Goal: Check status: Check status

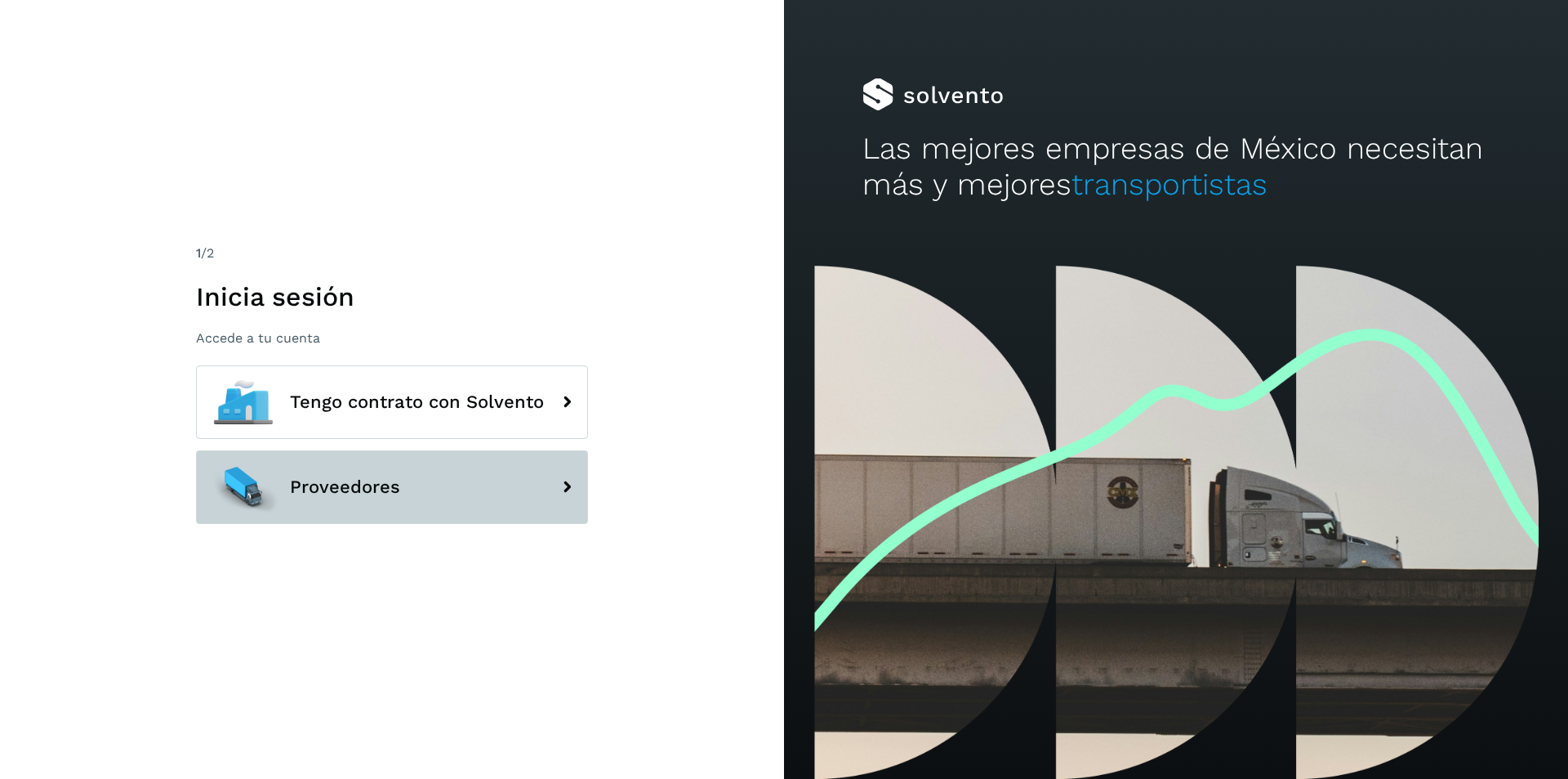
click at [418, 483] on button "Proveedores" at bounding box center [392, 486] width 392 height 74
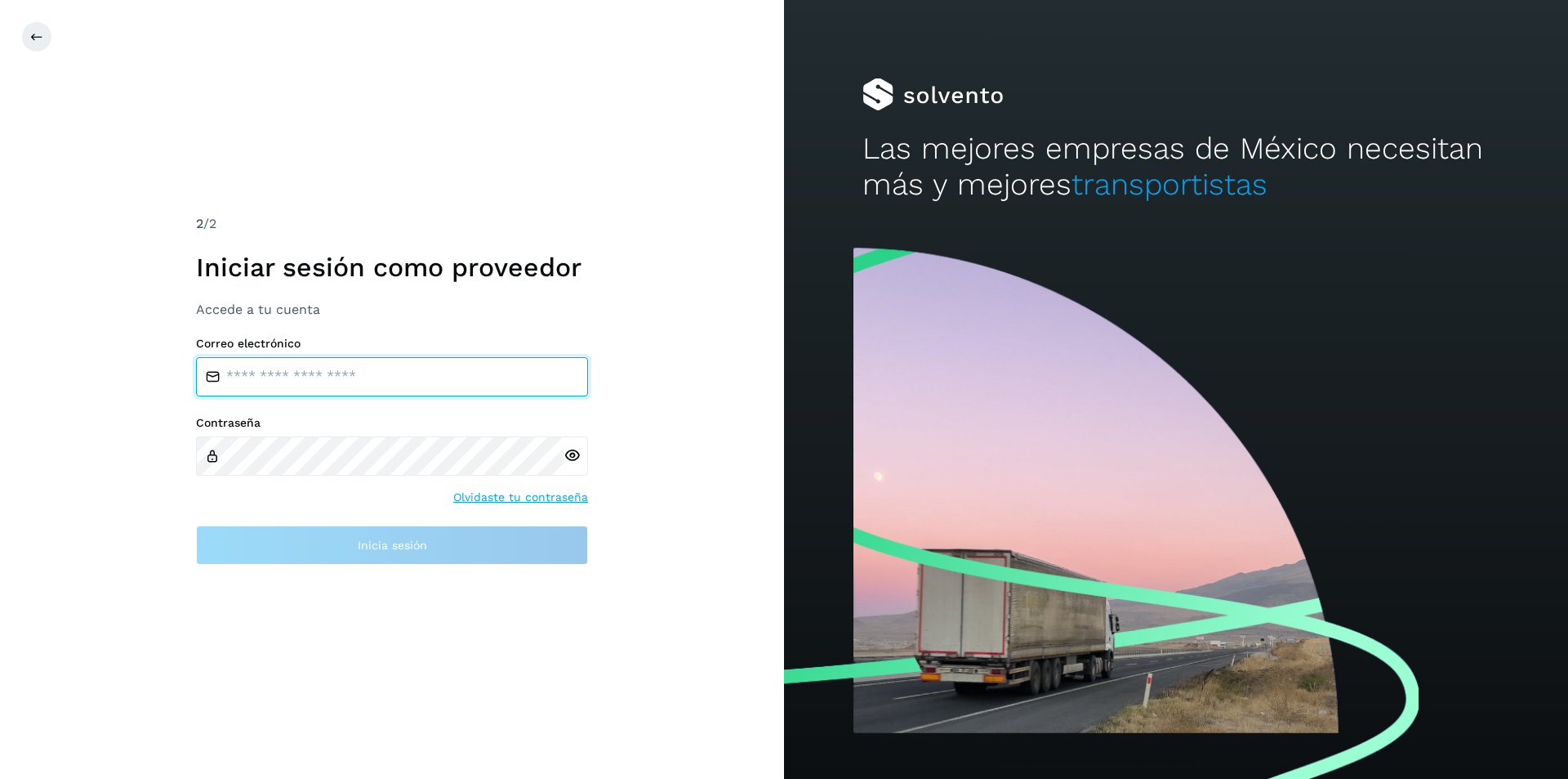
type input "**********"
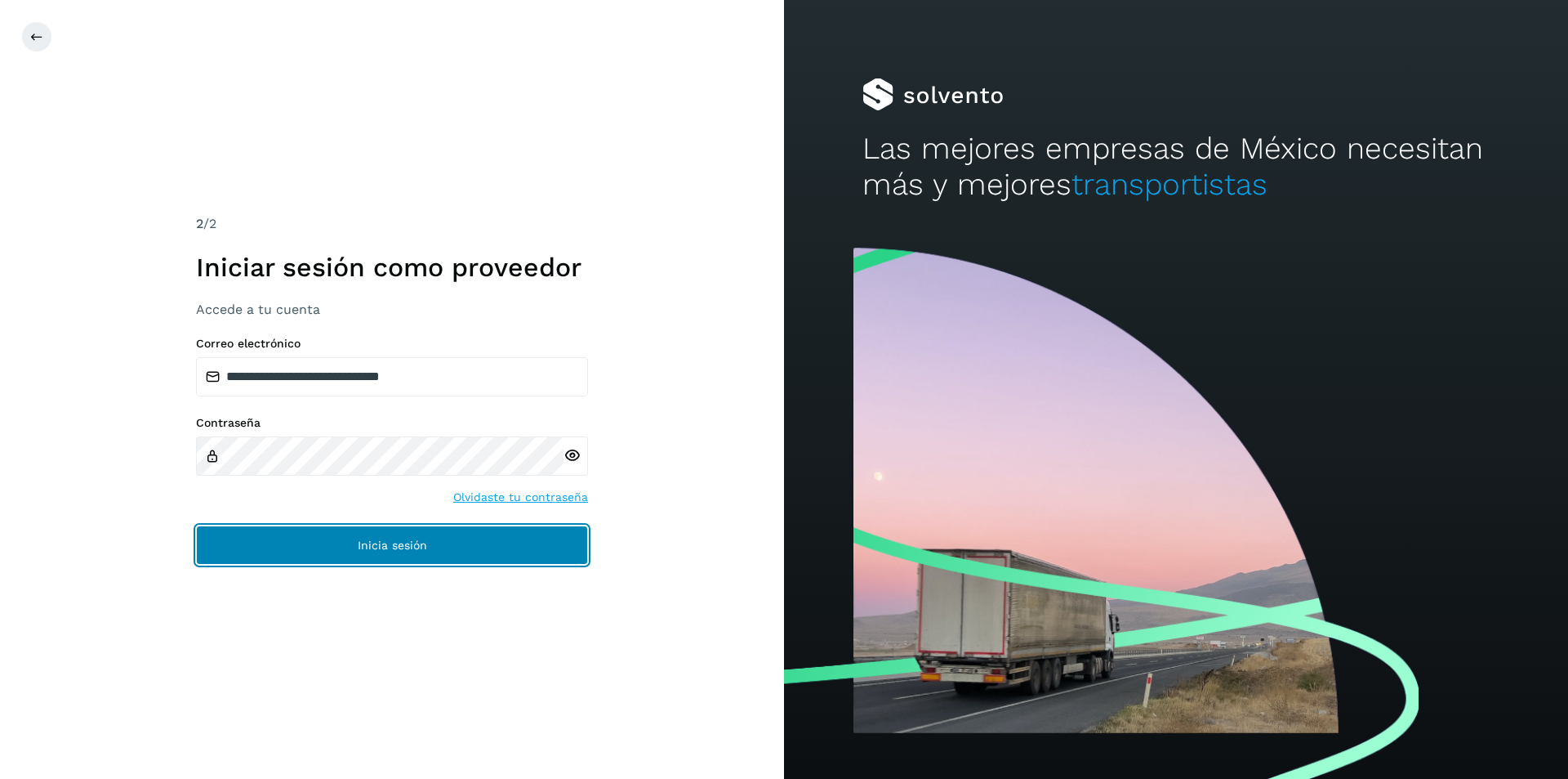
click at [386, 546] on span "Inicia sesión" at bounding box center [392, 545] width 70 height 12
click at [386, 544] on span "Inicia sesión" at bounding box center [392, 545] width 70 height 12
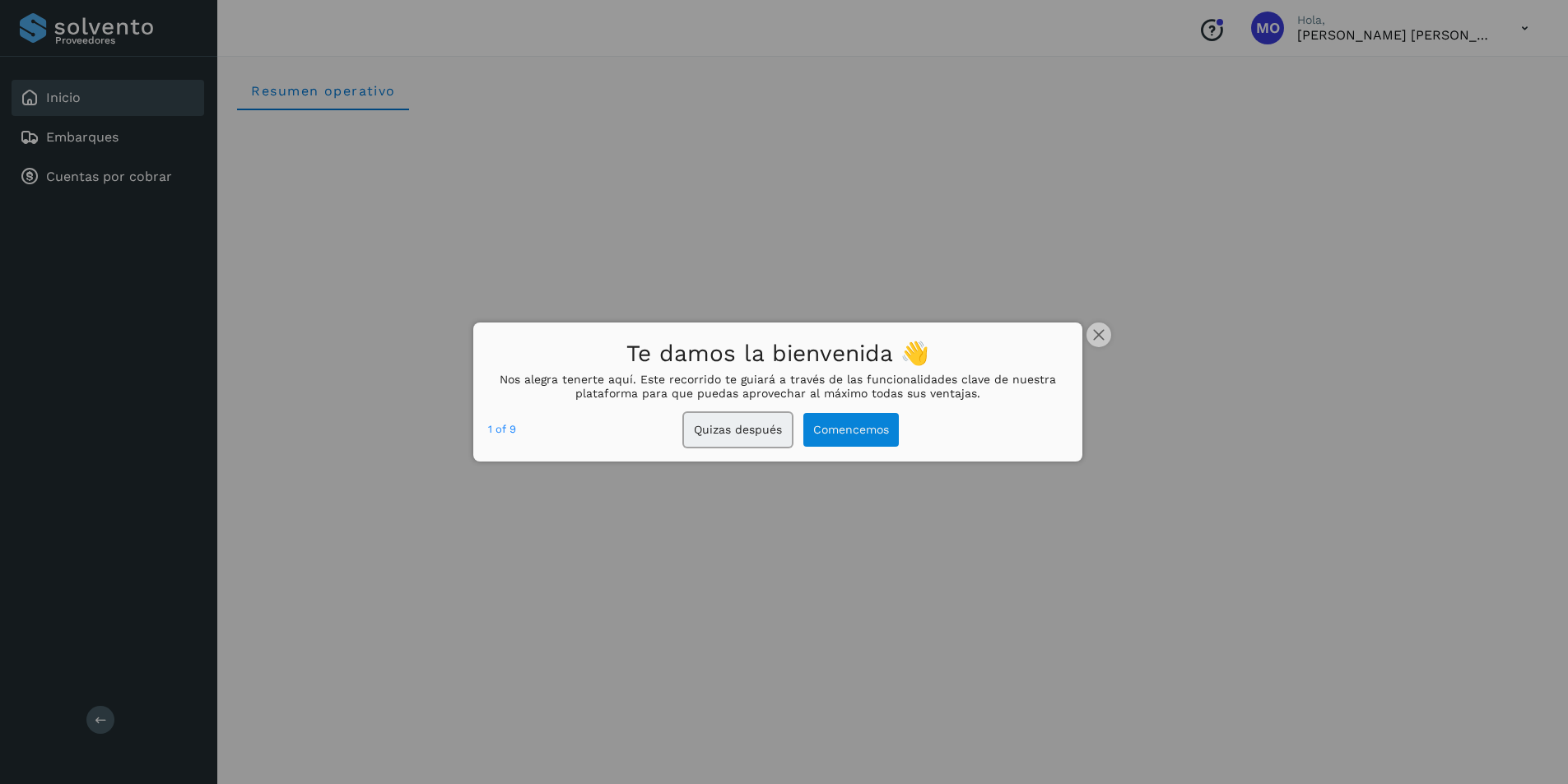
click at [730, 427] on button "Quizas después" at bounding box center [737, 430] width 108 height 34
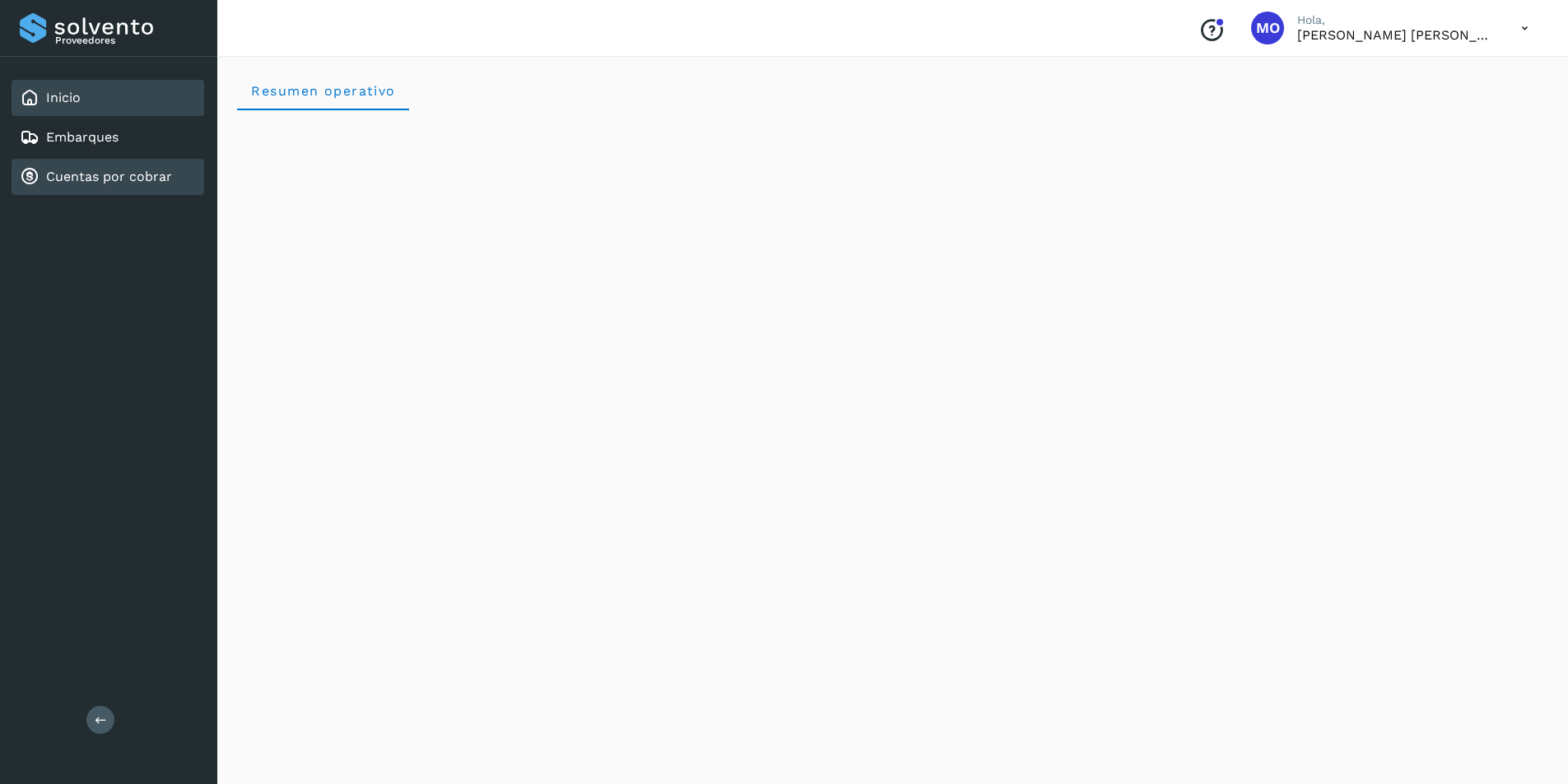
click at [61, 184] on link "Cuentas por cobrar" at bounding box center [109, 177] width 126 height 16
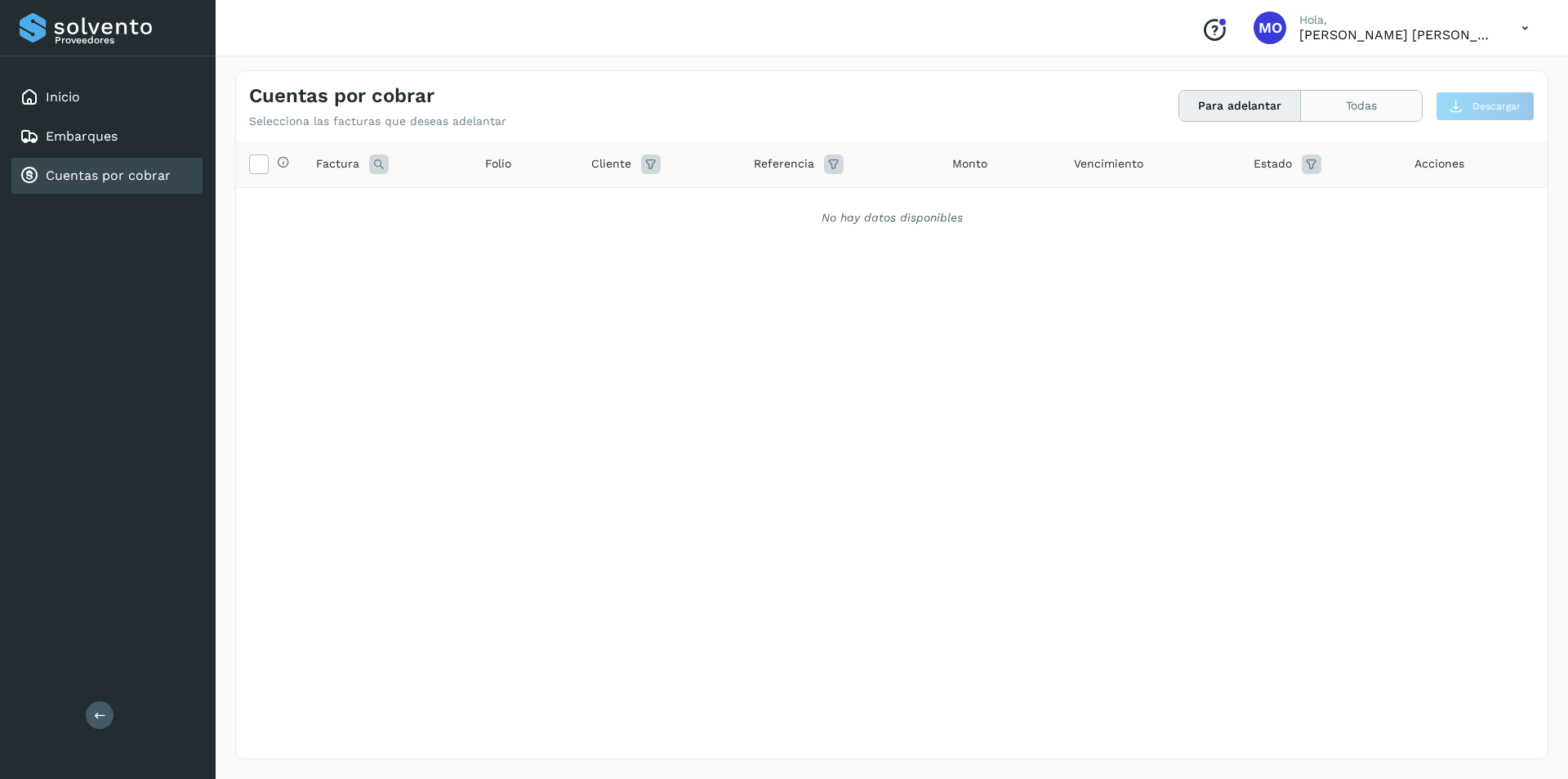
click at [1352, 109] on button "Todas" at bounding box center [1361, 105] width 121 height 30
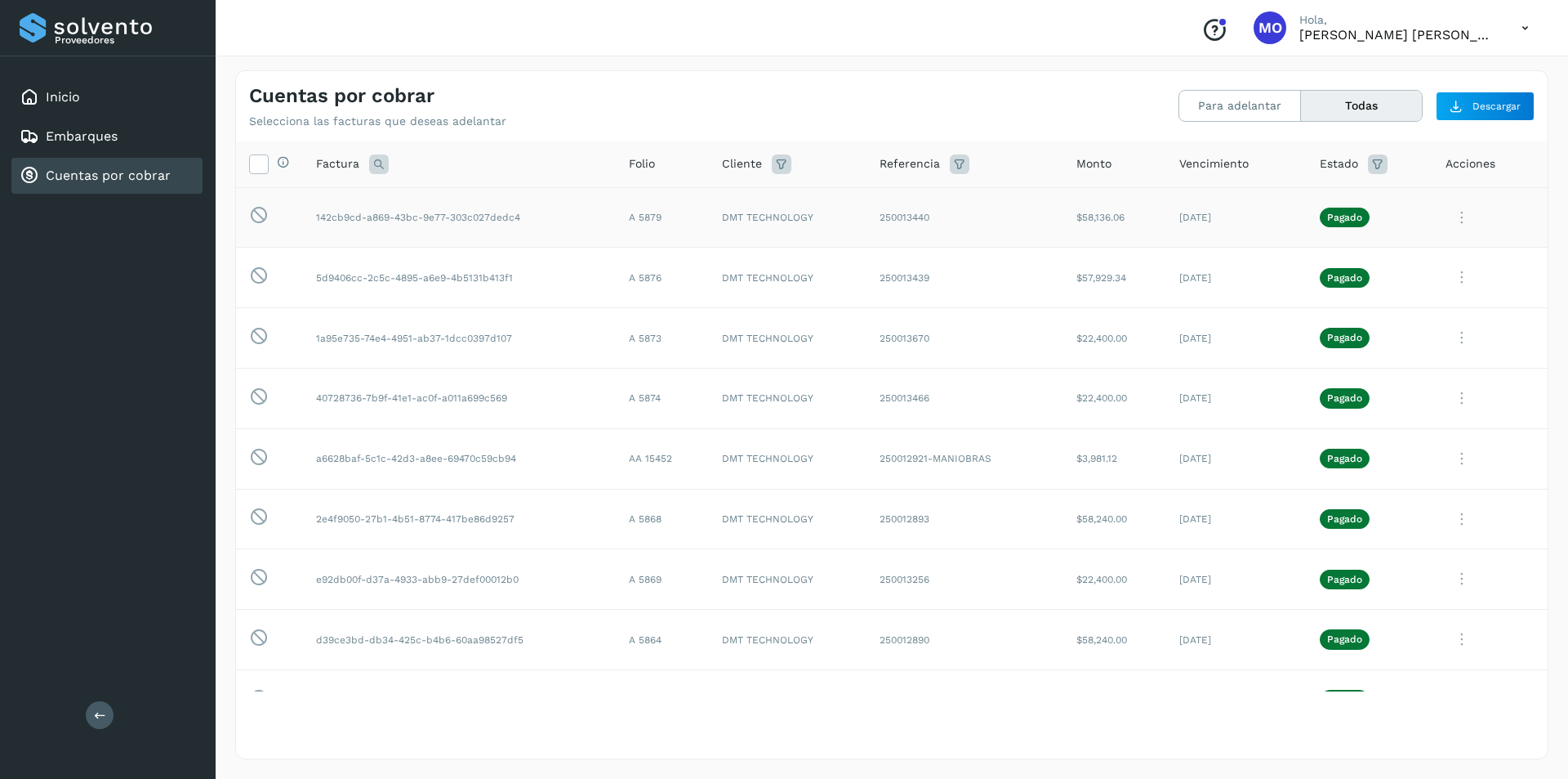
click at [1450, 219] on icon at bounding box center [1461, 218] width 32 height 33
click at [1430, 252] on button "Ver Detalle" at bounding box center [1436, 256] width 194 height 31
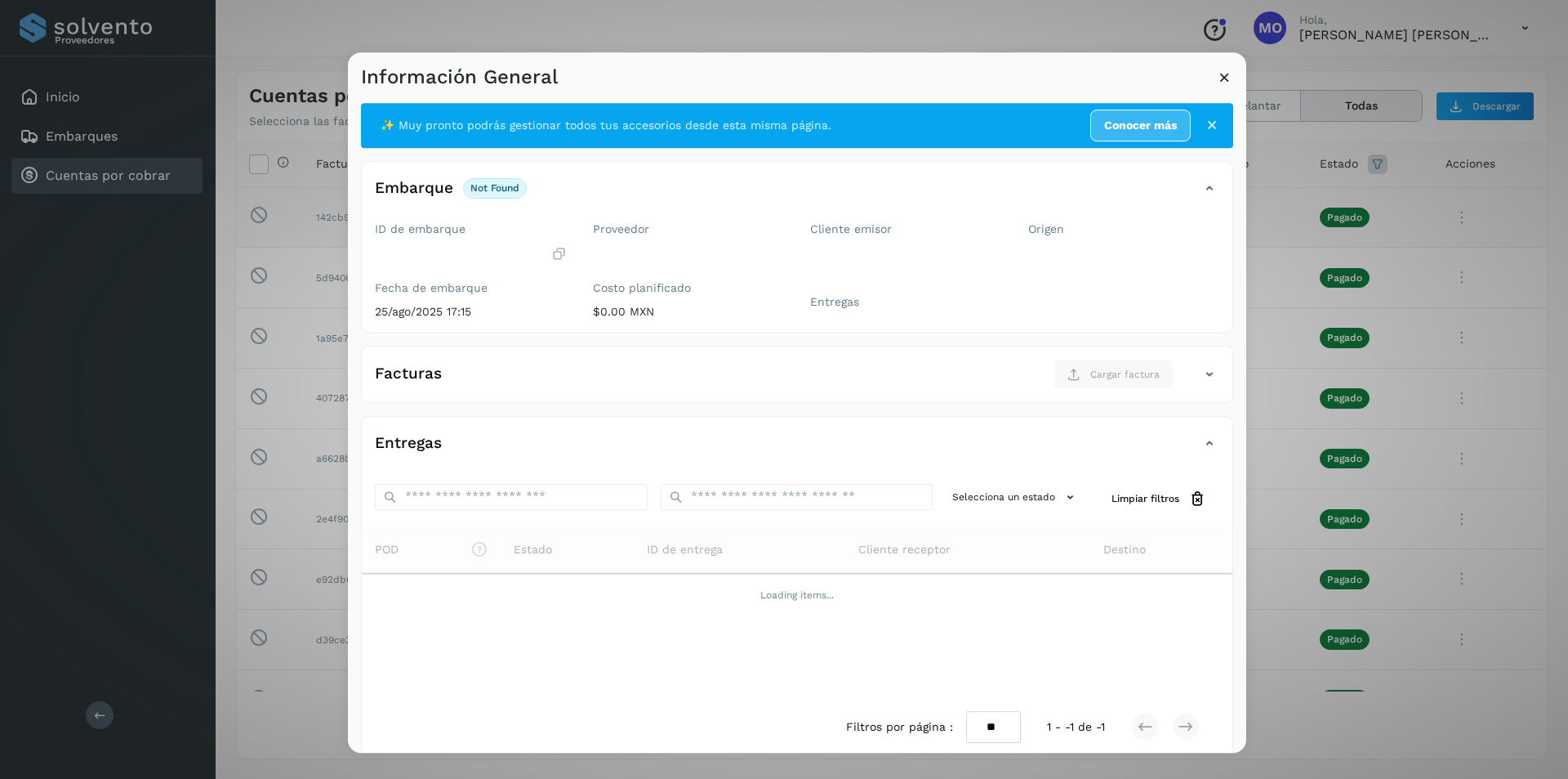
click at [1224, 82] on icon at bounding box center [1224, 77] width 17 height 17
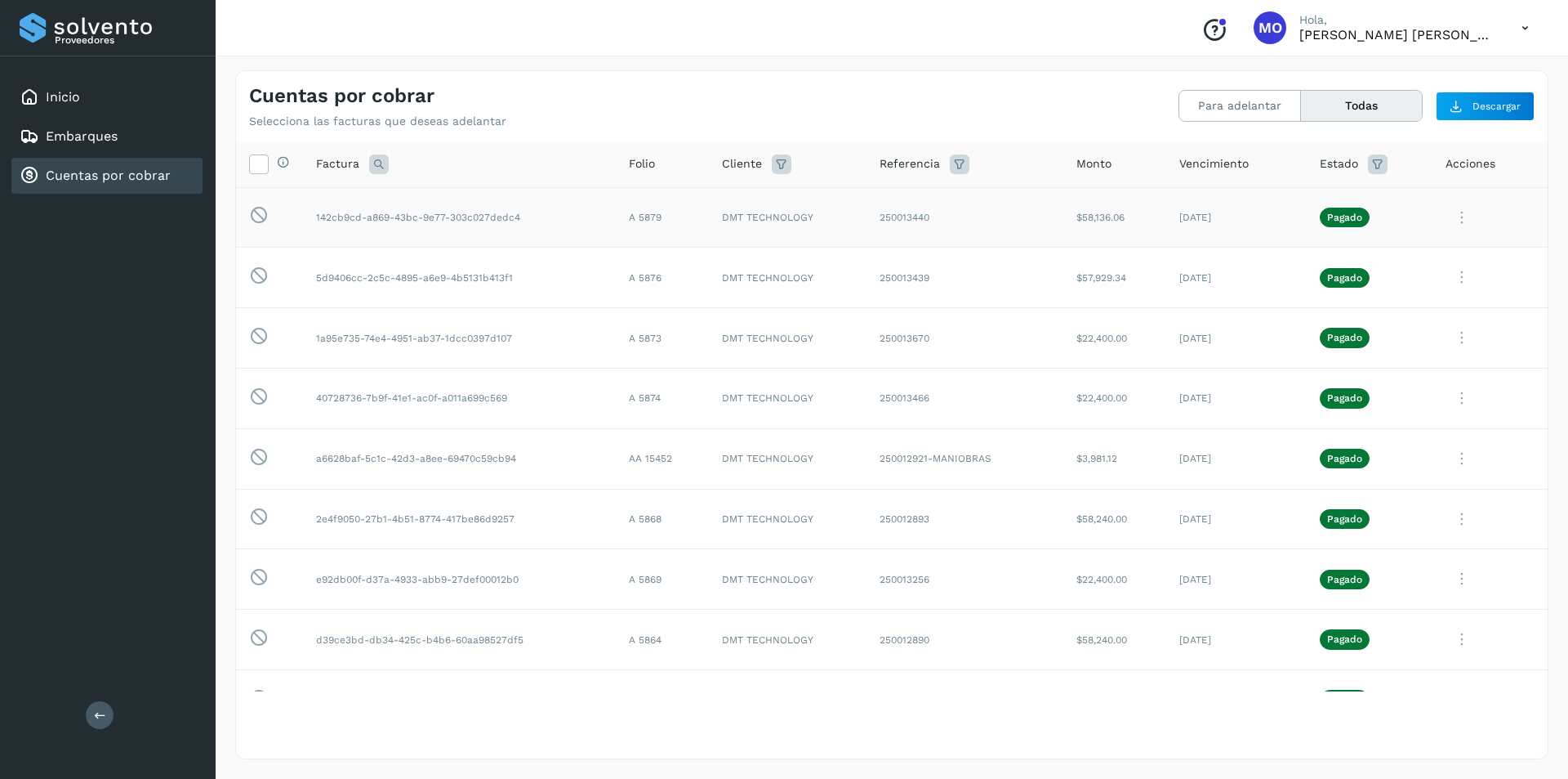
click at [1452, 217] on icon at bounding box center [1461, 218] width 32 height 33
click at [1385, 352] on button "CEP" at bounding box center [1436, 354] width 194 height 31
click at [1453, 235] on icon at bounding box center [1461, 218] width 32 height 33
click at [1392, 422] on button "CEP" at bounding box center [1436, 413] width 194 height 31
click at [1452, 213] on icon at bounding box center [1461, 218] width 32 height 33
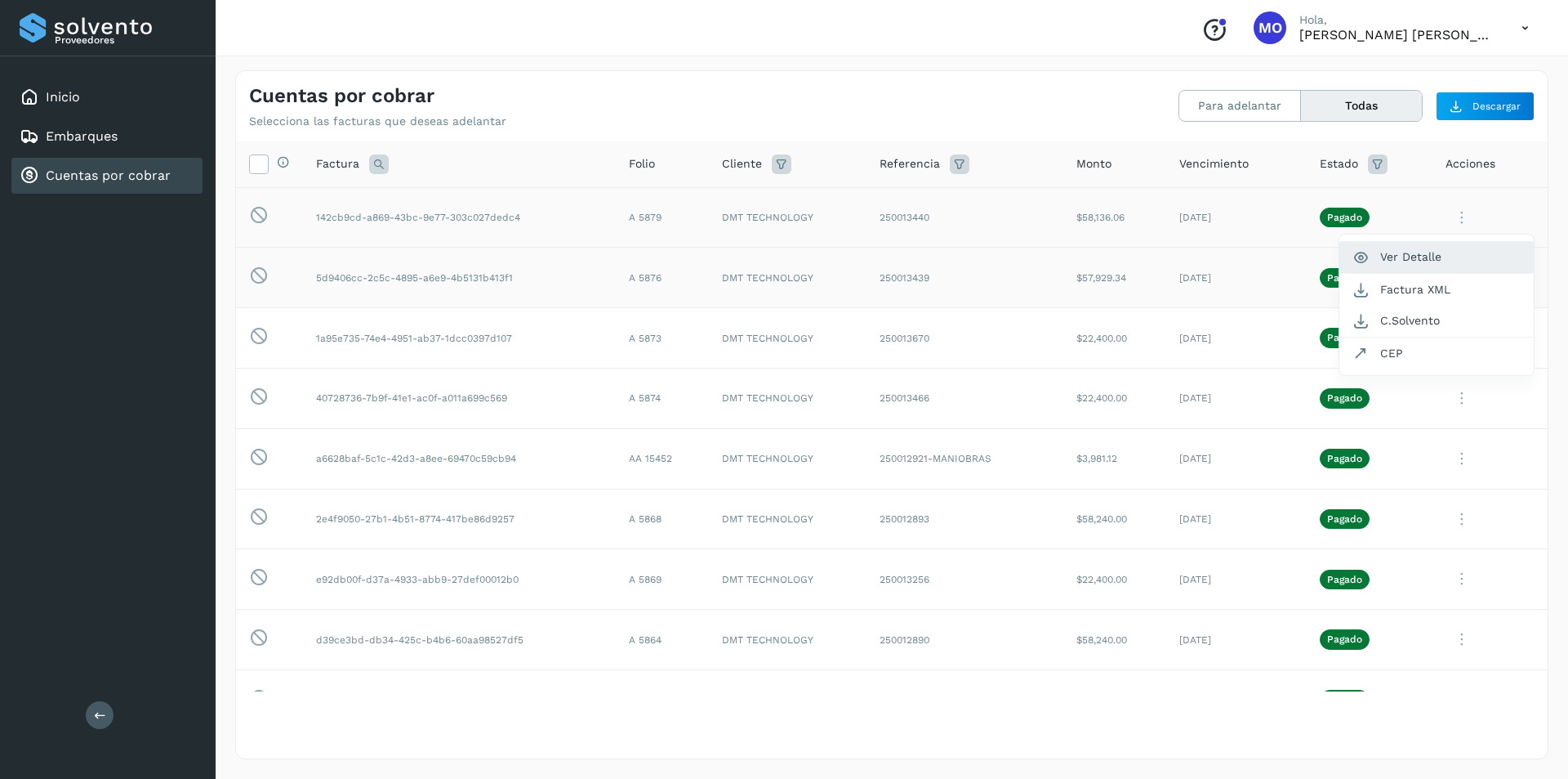
click at [1412, 253] on button "Ver Detalle" at bounding box center [1436, 256] width 194 height 31
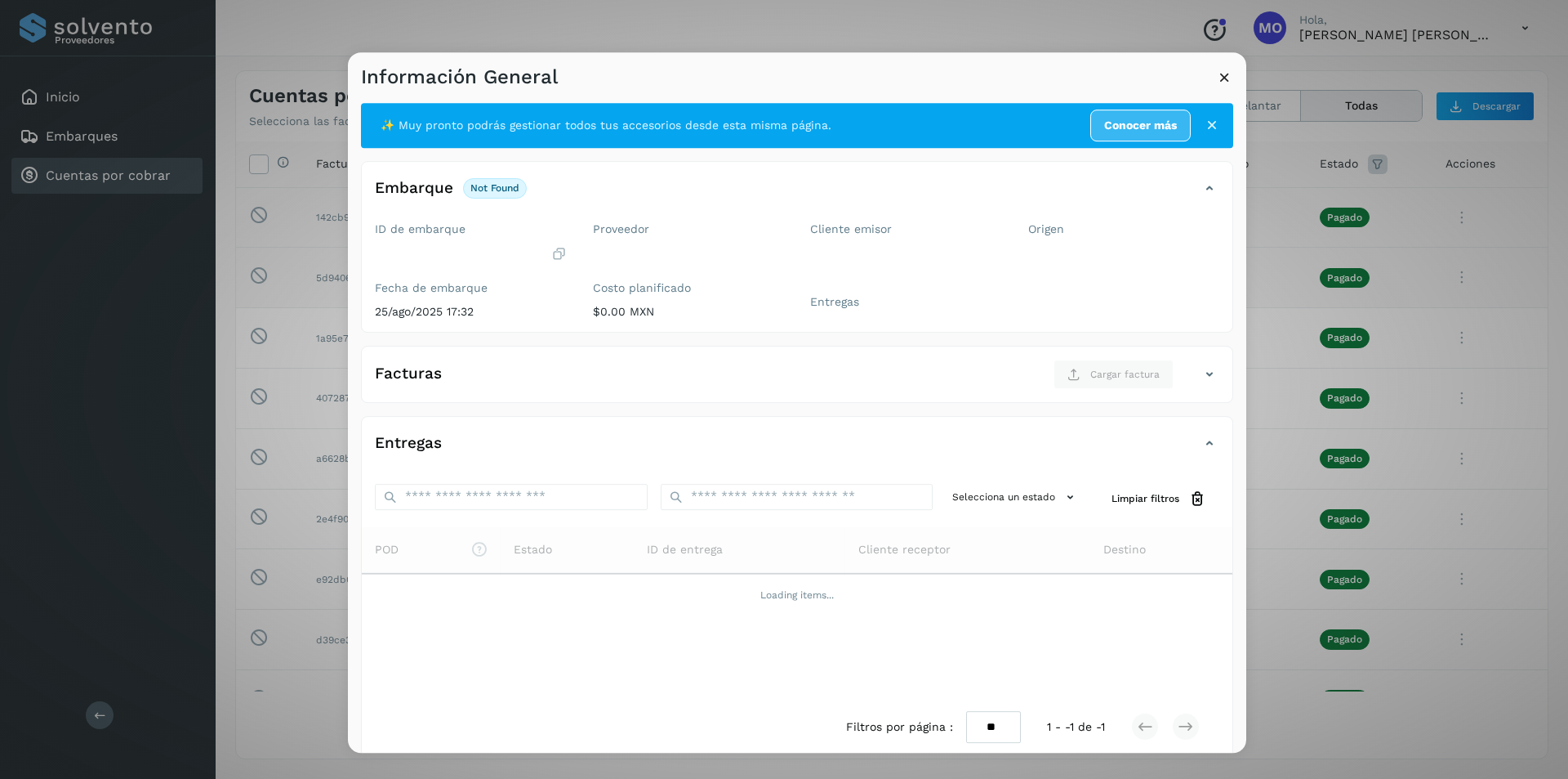
click at [1226, 61] on div "Información General" at bounding box center [796, 71] width 898 height 37
click at [1226, 73] on icon at bounding box center [1224, 77] width 17 height 17
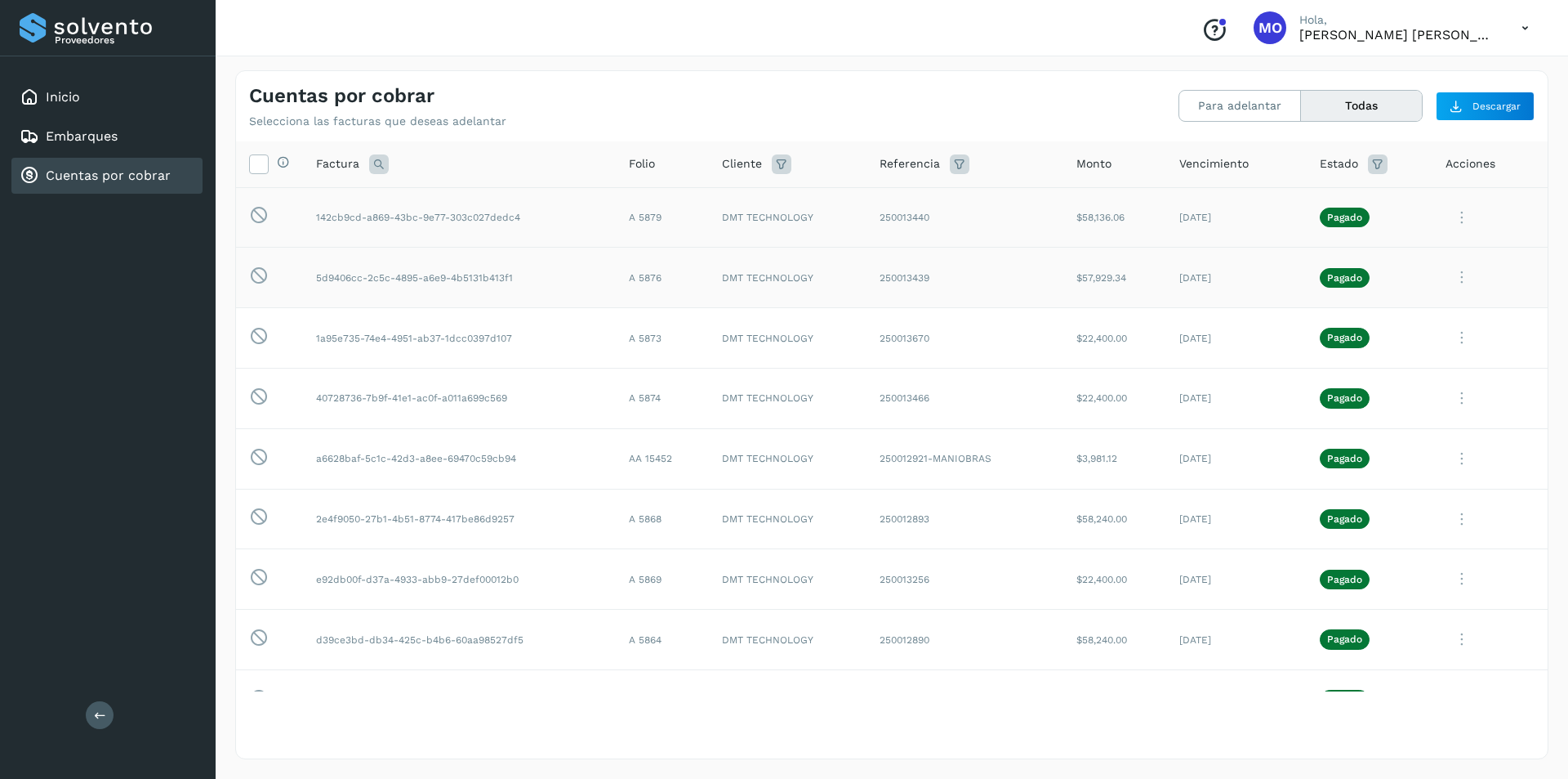
click at [1453, 214] on icon at bounding box center [1461, 218] width 32 height 33
click at [1382, 352] on button "CEP" at bounding box center [1436, 354] width 194 height 31
click at [1446, 235] on icon at bounding box center [1461, 218] width 32 height 33
click at [1386, 411] on button "CEP" at bounding box center [1436, 413] width 194 height 31
click at [1451, 235] on icon at bounding box center [1461, 218] width 32 height 33
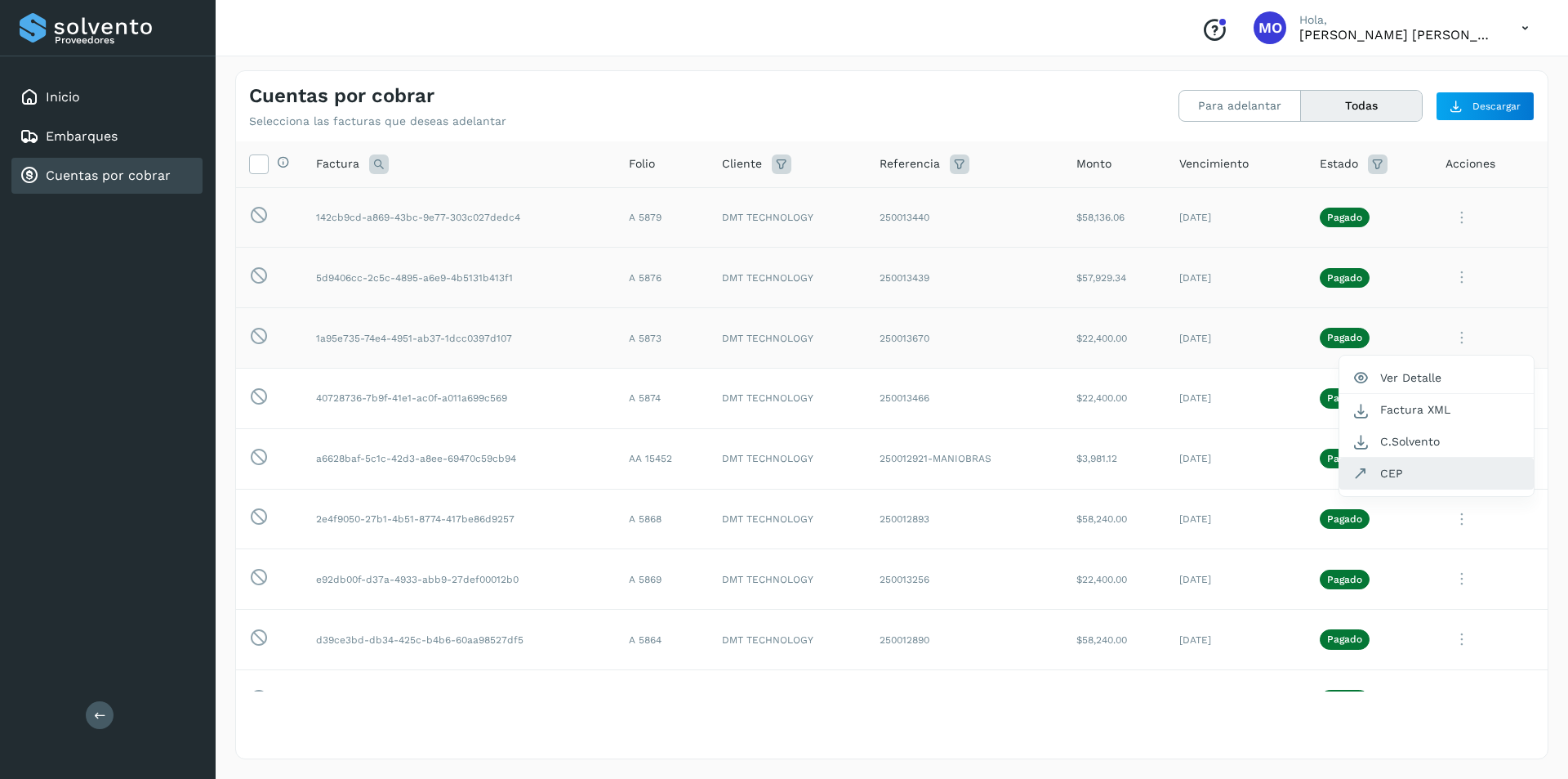
click at [1353, 467] on icon at bounding box center [1361, 473] width 17 height 17
click at [1451, 235] on icon at bounding box center [1461, 218] width 32 height 33
click at [1373, 533] on button "CEP" at bounding box center [1436, 533] width 194 height 31
